Goal: Find contact information: Obtain details needed to contact an individual or organization

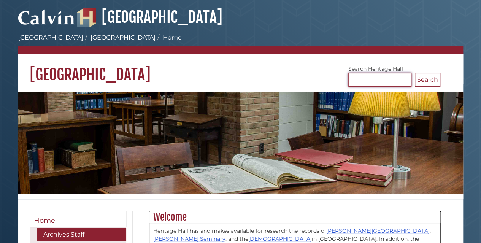
click at [360, 79] on input "Search [GEOGRAPHIC_DATA]" at bounding box center [379, 80] width 63 height 14
click at [383, 82] on input "Search [GEOGRAPHIC_DATA]" at bounding box center [379, 80] width 63 height 14
type input "**********"
click at [415, 73] on button "Search" at bounding box center [427, 80] width 25 height 14
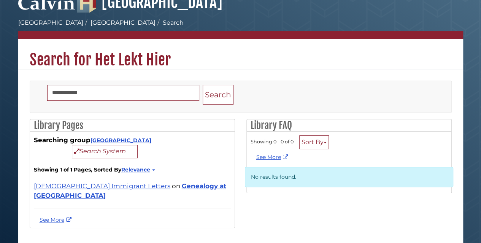
scroll to position [28, 0]
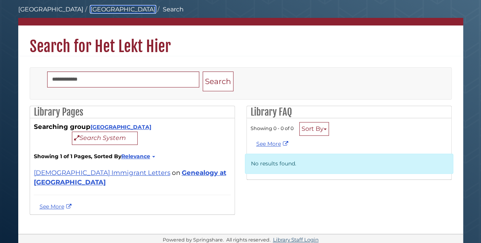
click at [102, 6] on link "[GEOGRAPHIC_DATA]" at bounding box center [122, 9] width 65 height 7
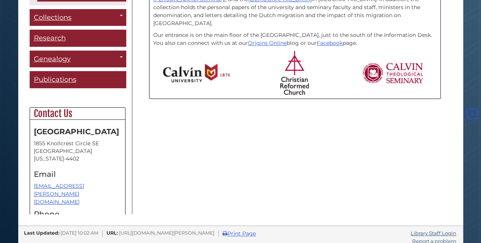
scroll to position [246, 0]
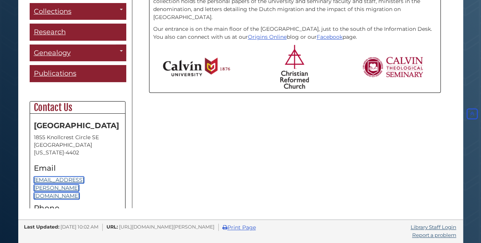
click at [52, 181] on link "crcarchives@calvin.edu" at bounding box center [59, 187] width 50 height 23
click at [209, 181] on div "Menu Home Archives Staff Collections Toggle Dropdown Calvin University Calvin T…" at bounding box center [240, 86] width 433 height 243
drag, startPoint x: 104, startPoint y: 179, endPoint x: 33, endPoint y: 181, distance: 71.5
click at [33, 181] on div "Heritage Hall 1855 Knollcrest Circle SE Grand Rapids, Michigan 49546-4402 Email…" at bounding box center [77, 185] width 95 height 142
copy link "crcarchives@calvin.edu"
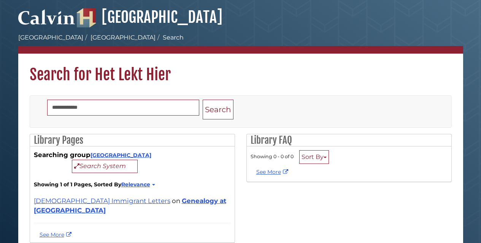
scroll to position [28, 0]
